Goal: Task Accomplishment & Management: Manage account settings

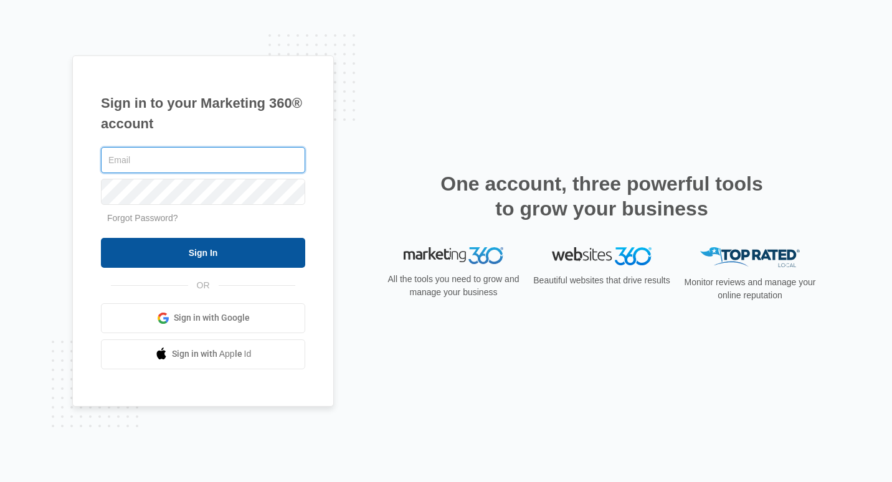
type input "[PERSON_NAME][EMAIL_ADDRESS][DOMAIN_NAME]"
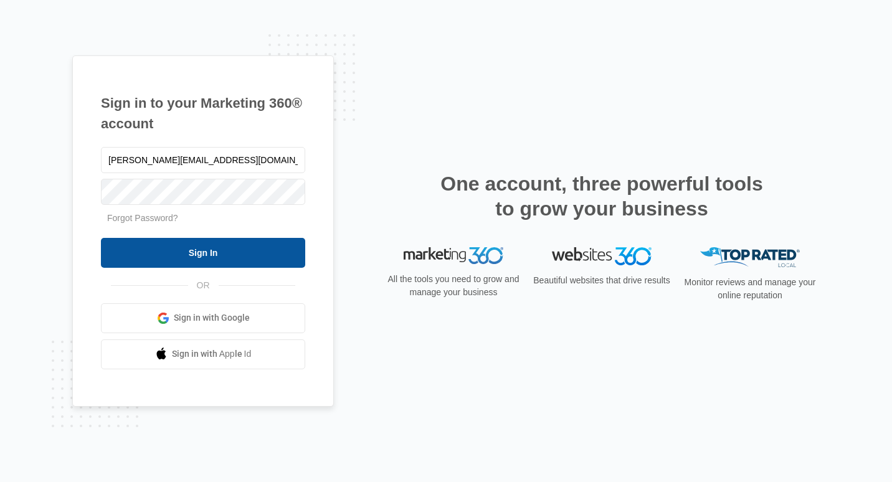
click at [194, 244] on input "Sign In" at bounding box center [203, 253] width 204 height 30
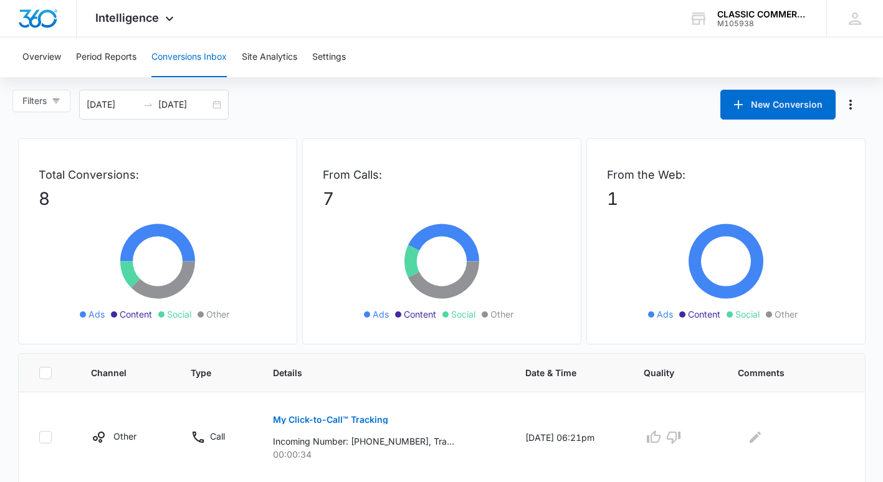
click at [190, 59] on button "Conversions Inbox" at bounding box center [188, 57] width 75 height 40
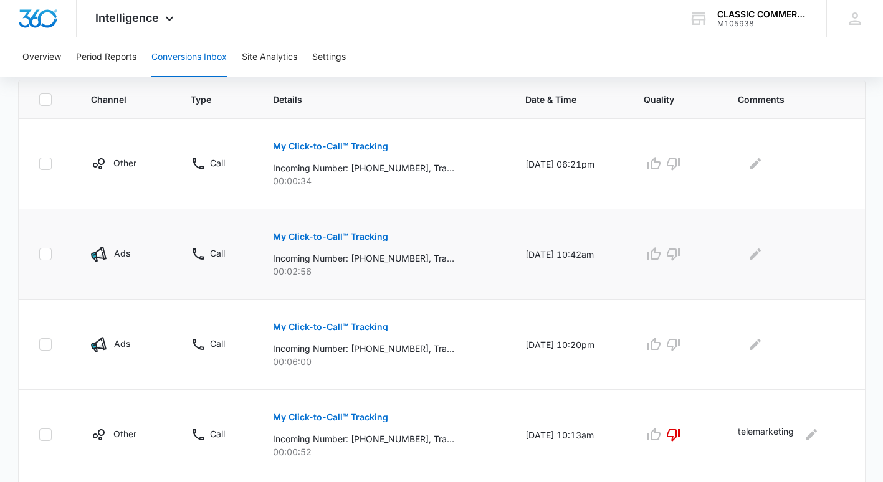
scroll to position [187, 0]
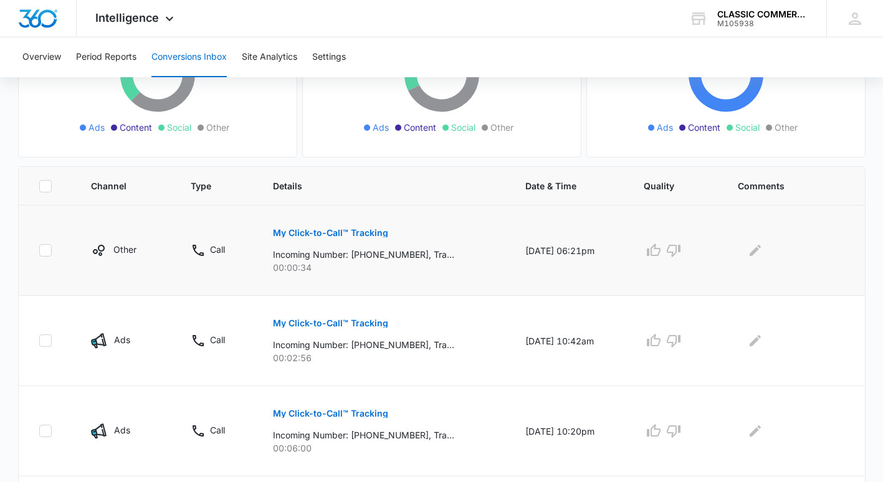
click at [308, 227] on button "My Click-to-Call™ Tracking" at bounding box center [330, 233] width 115 height 30
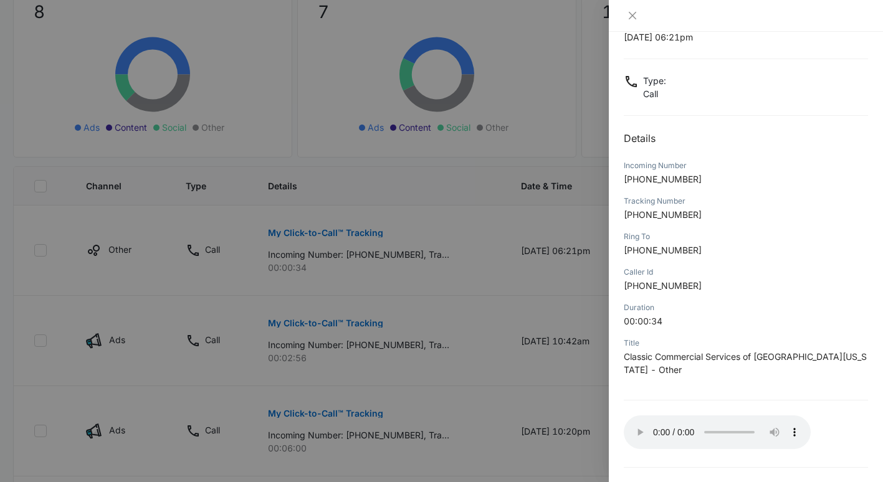
scroll to position [71, 0]
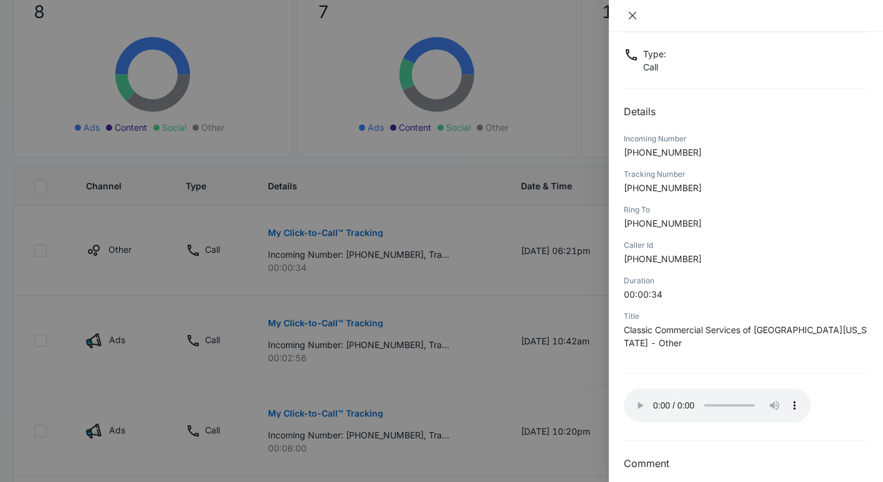
click at [631, 18] on icon "close" at bounding box center [632, 16] width 10 height 10
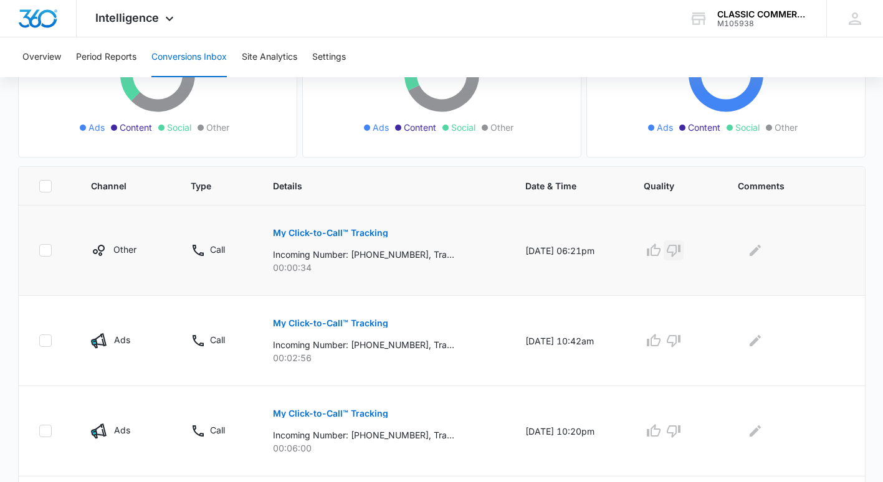
click at [679, 246] on icon "button" at bounding box center [673, 250] width 15 height 15
click at [756, 251] on icon "Edit Comments" at bounding box center [754, 250] width 11 height 11
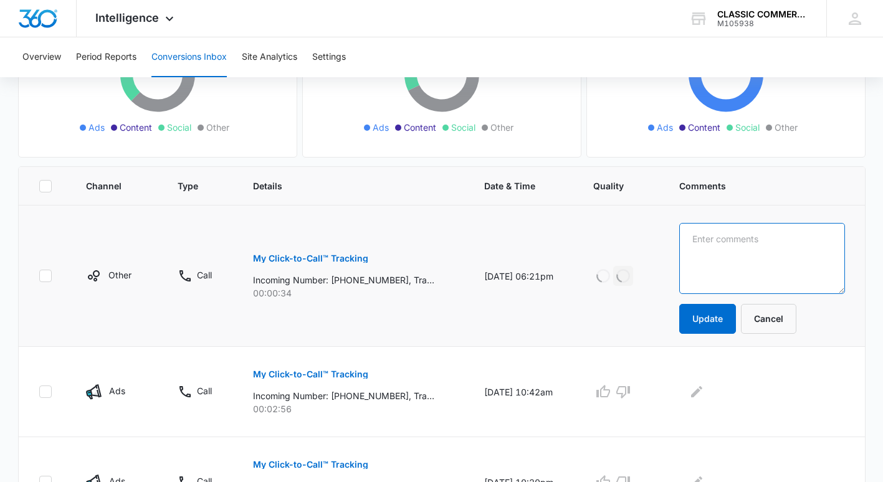
click at [725, 247] on textarea at bounding box center [761, 258] width 165 height 71
type textarea "Telemarketing"
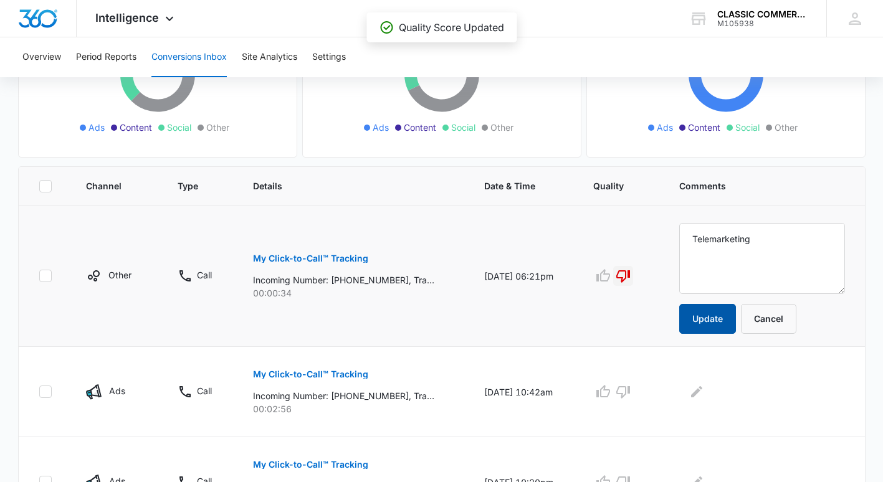
click at [736, 320] on button "Update" at bounding box center [707, 319] width 57 height 30
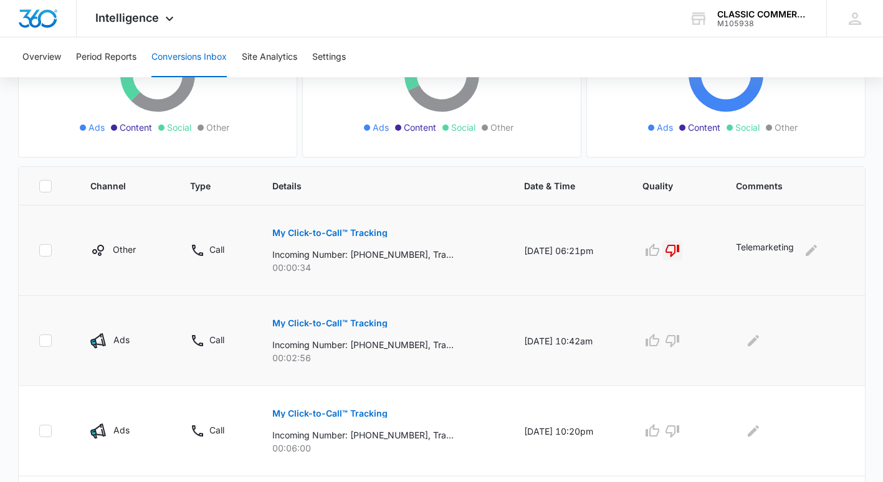
click at [308, 318] on button "My Click-to-Call™ Tracking" at bounding box center [329, 323] width 115 height 30
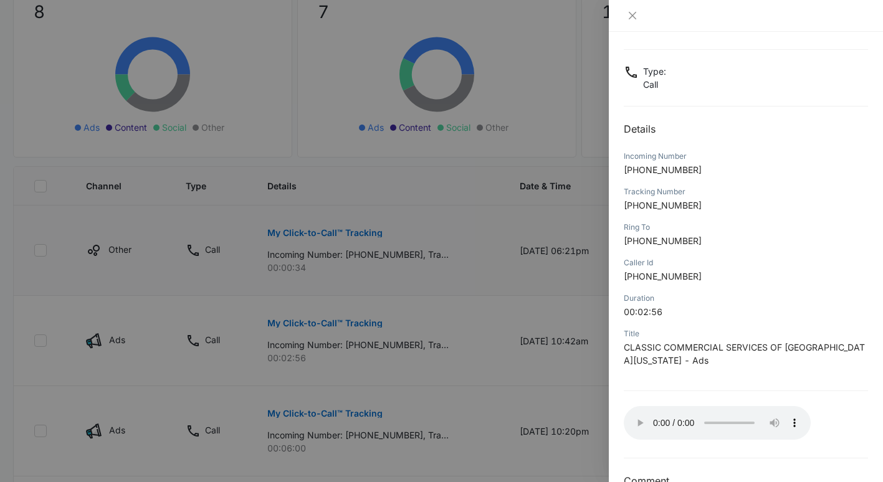
scroll to position [84, 0]
